Goal: Task Accomplishment & Management: Complete application form

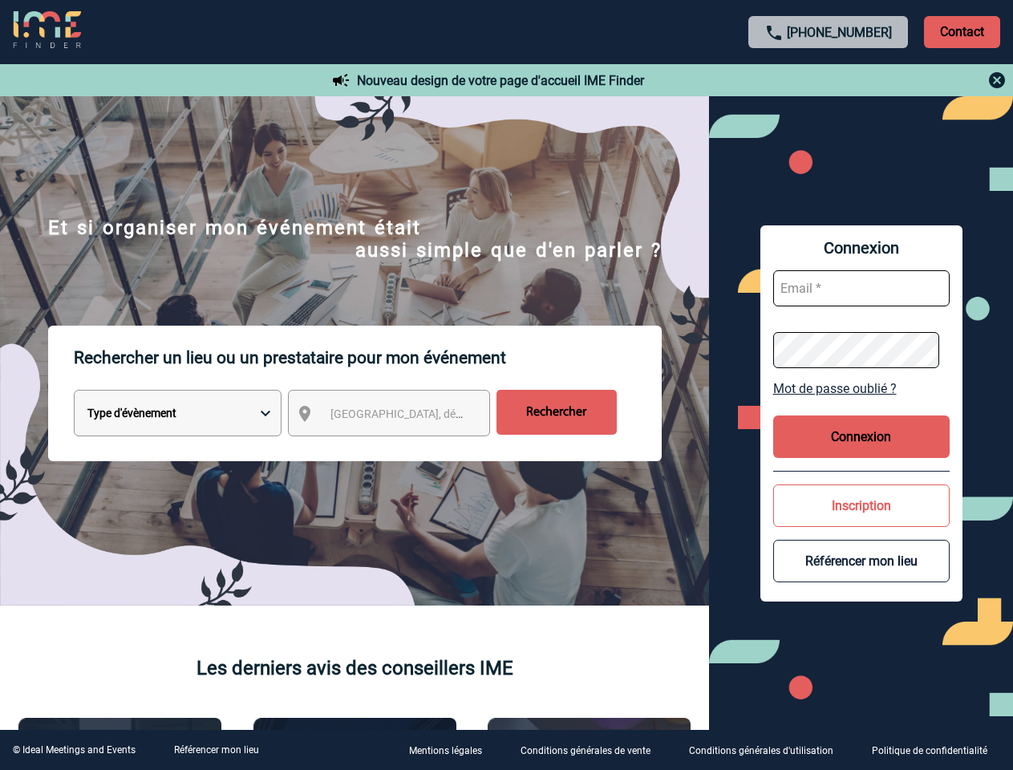
click at [506, 385] on p "Rechercher un lieu ou un prestataire pour mon événement" at bounding box center [368, 358] width 588 height 64
click at [962, 31] on p "Contact" at bounding box center [962, 32] width 76 height 32
click at [829, 80] on div at bounding box center [829, 80] width 357 height 19
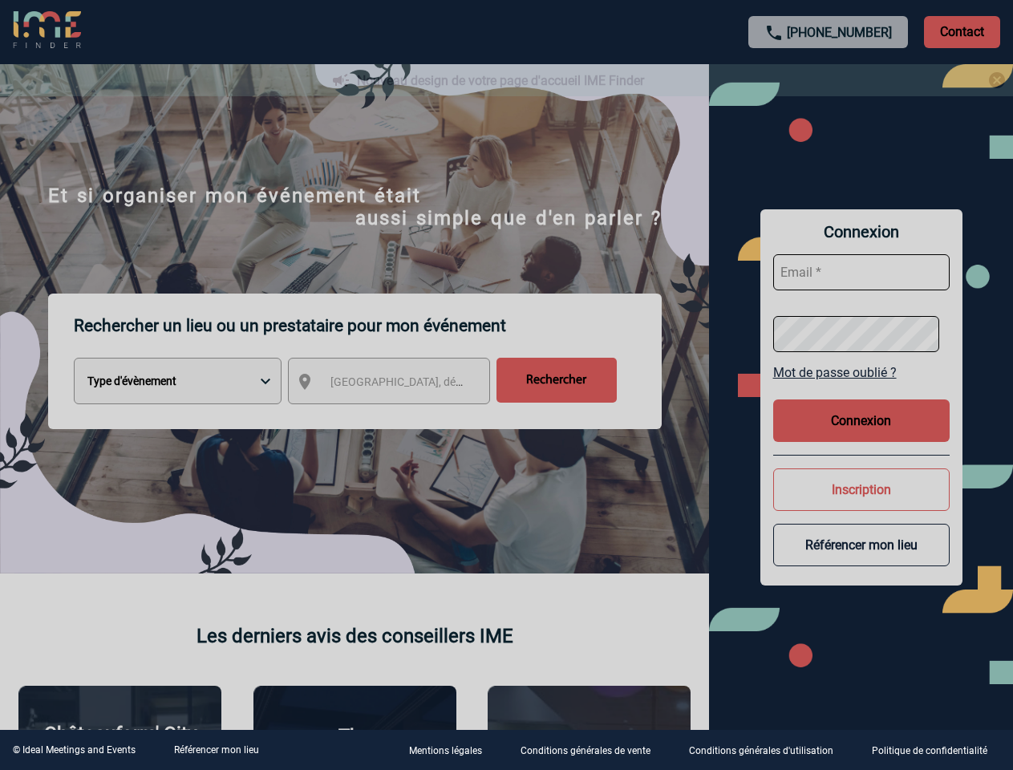
click at [404, 416] on div at bounding box center [506, 385] width 1013 height 770
click at [862, 388] on div at bounding box center [506, 385] width 1013 height 770
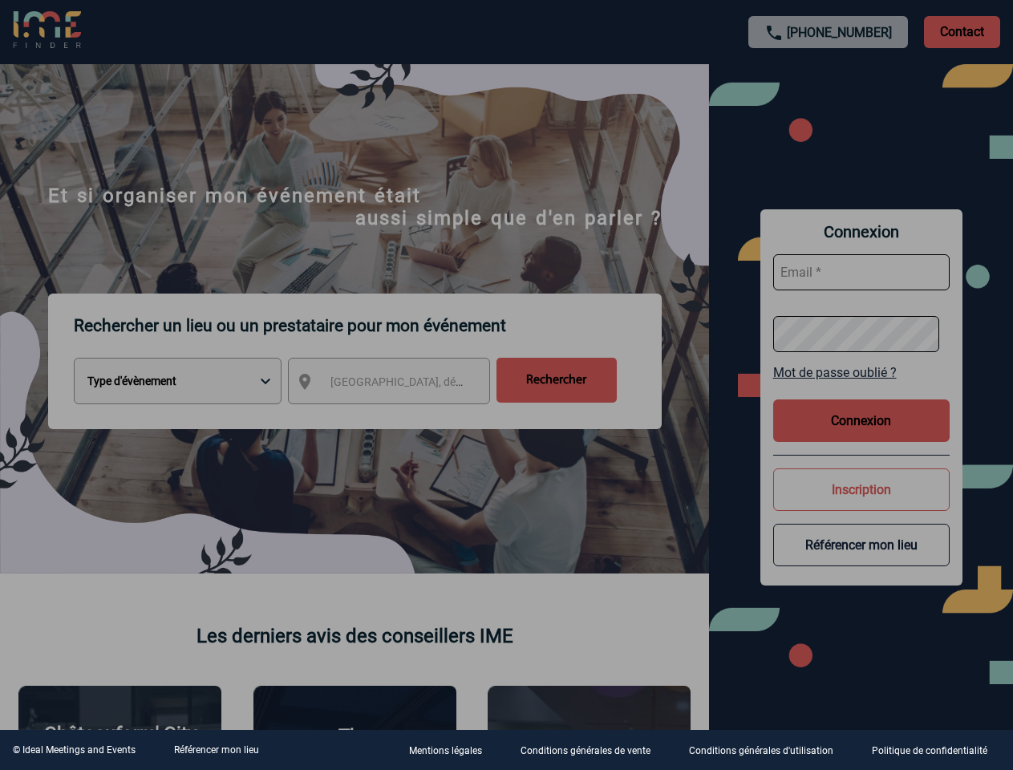
click at [862, 436] on div at bounding box center [506, 385] width 1013 height 770
click at [862, 505] on div at bounding box center [506, 385] width 1013 height 770
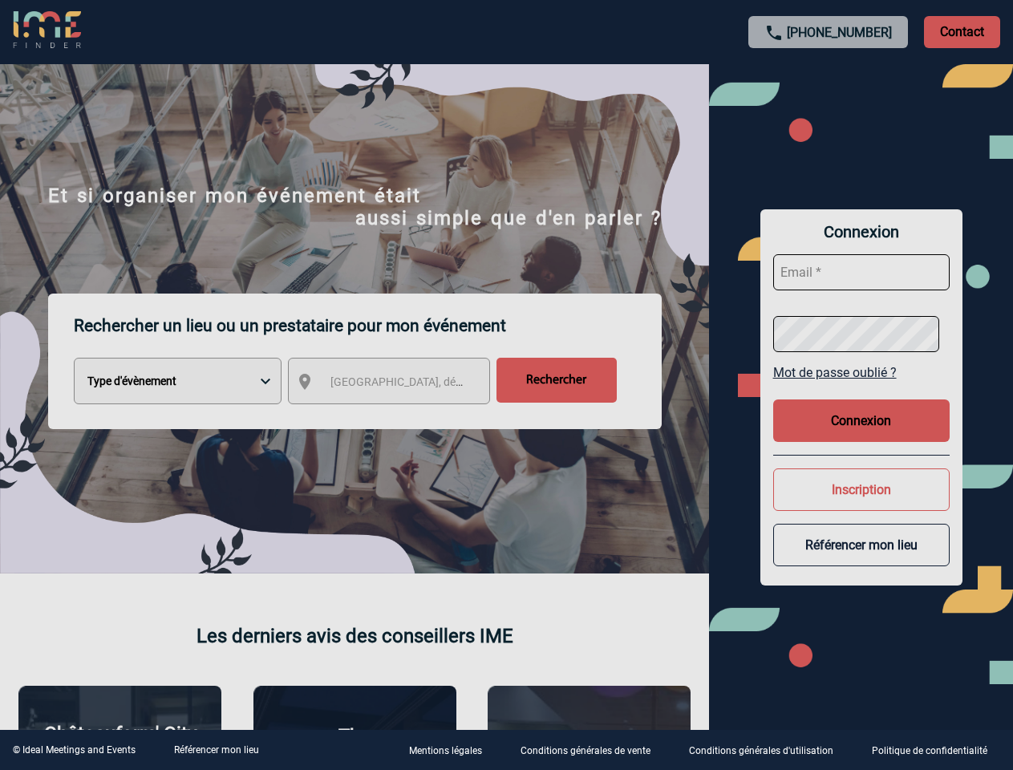
click at [862, 561] on button "Référencer mon lieu" at bounding box center [861, 545] width 177 height 43
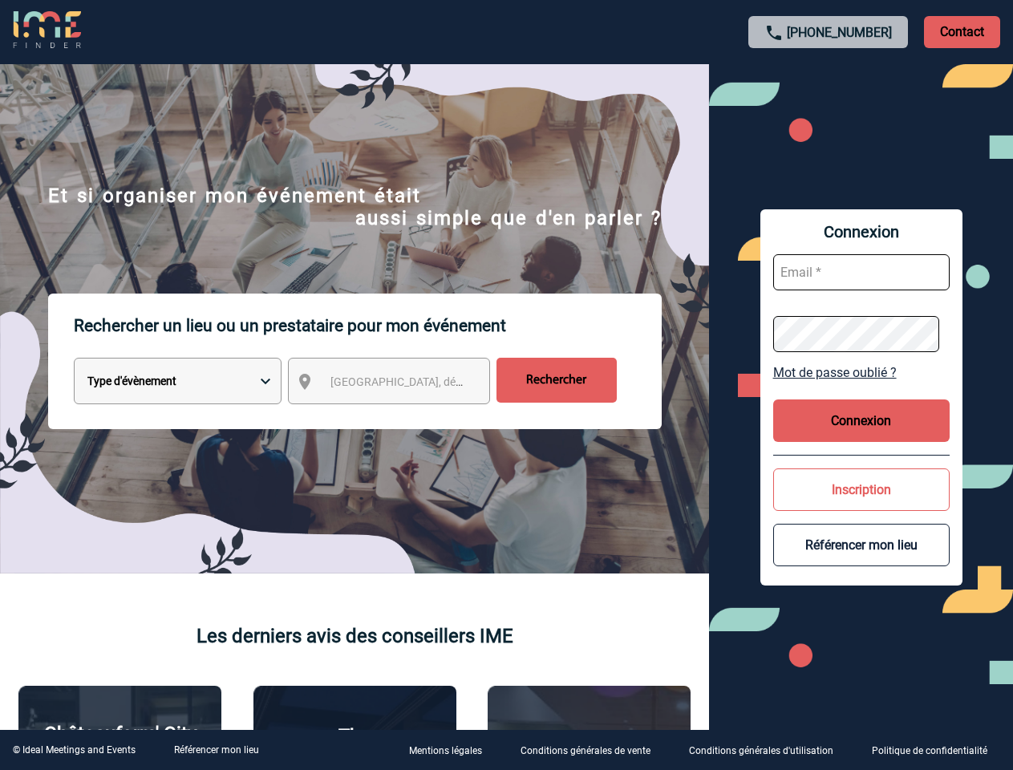
click at [216, 750] on link "Référencer mon lieu" at bounding box center [216, 750] width 85 height 11
